Goal: Task Accomplishment & Management: Use online tool/utility

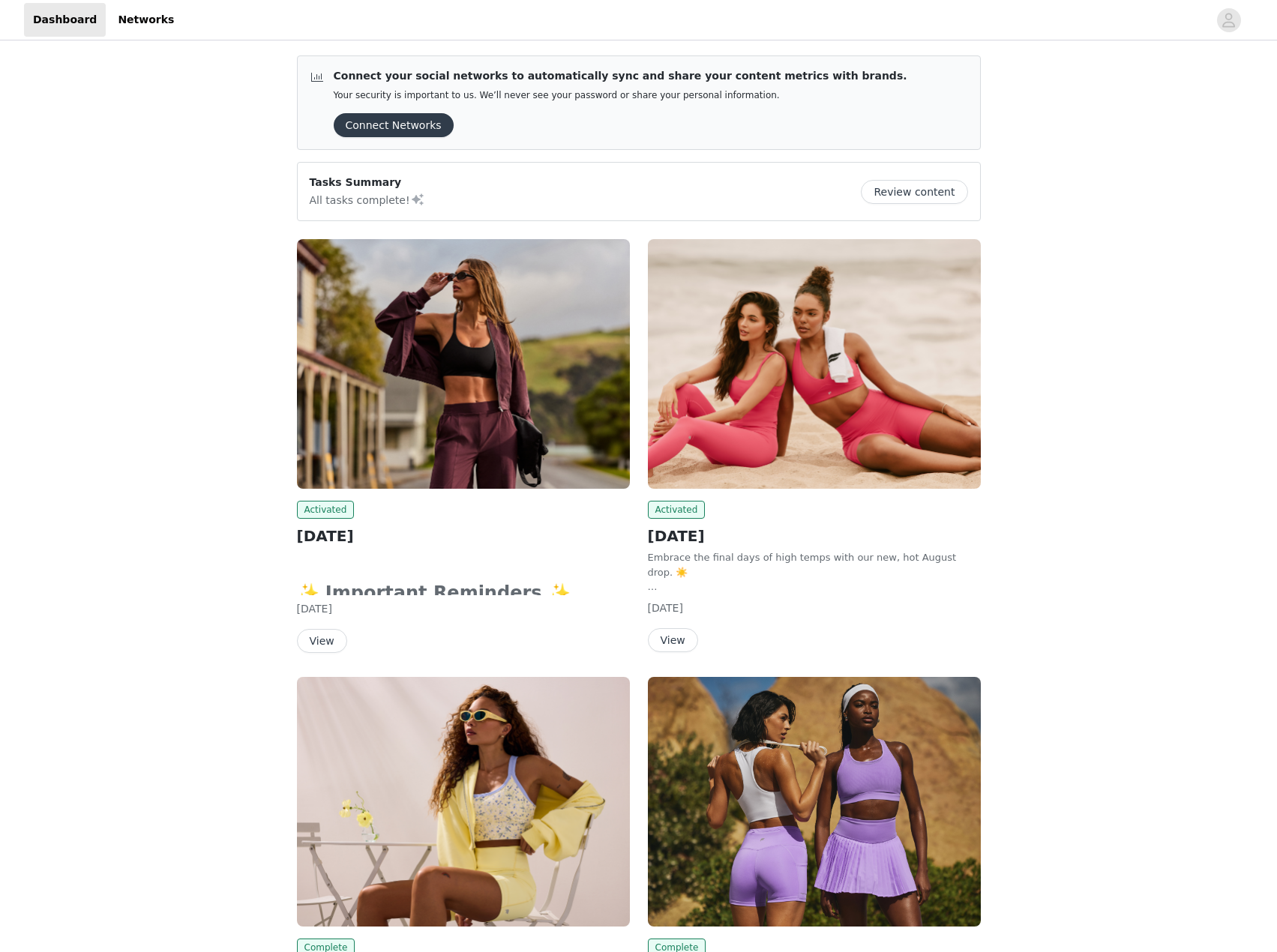
click at [455, 345] on img at bounding box center [463, 364] width 333 height 250
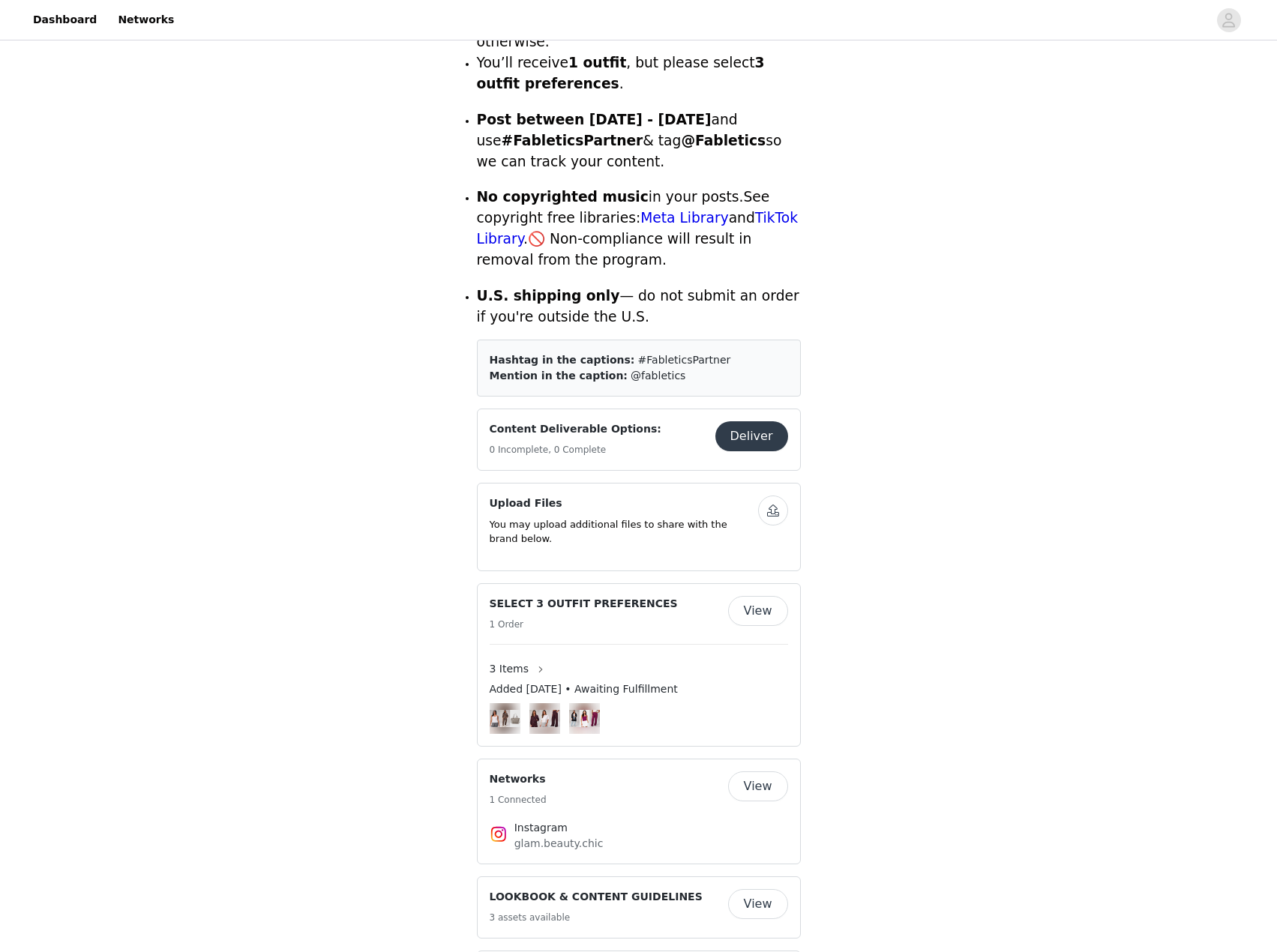
scroll to position [600, 0]
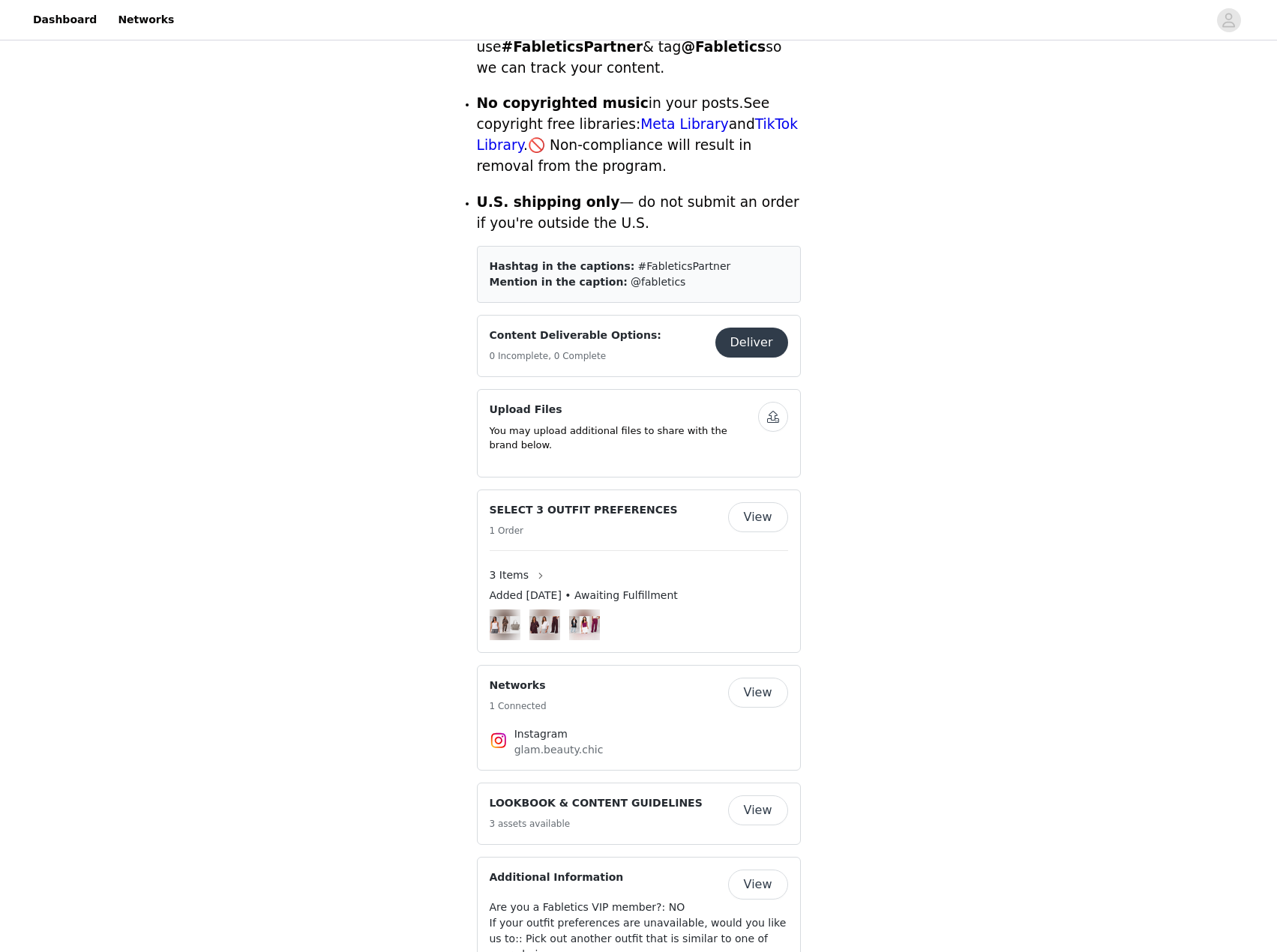
click at [762, 502] on button "View" at bounding box center [758, 518] width 60 height 30
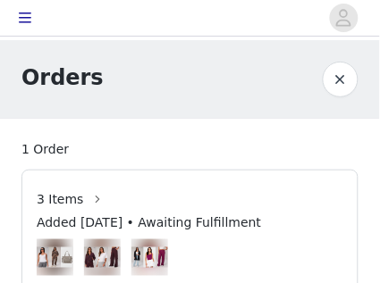
click at [341, 76] on button "button" at bounding box center [341, 80] width 36 height 36
